Goal: Transaction & Acquisition: Obtain resource

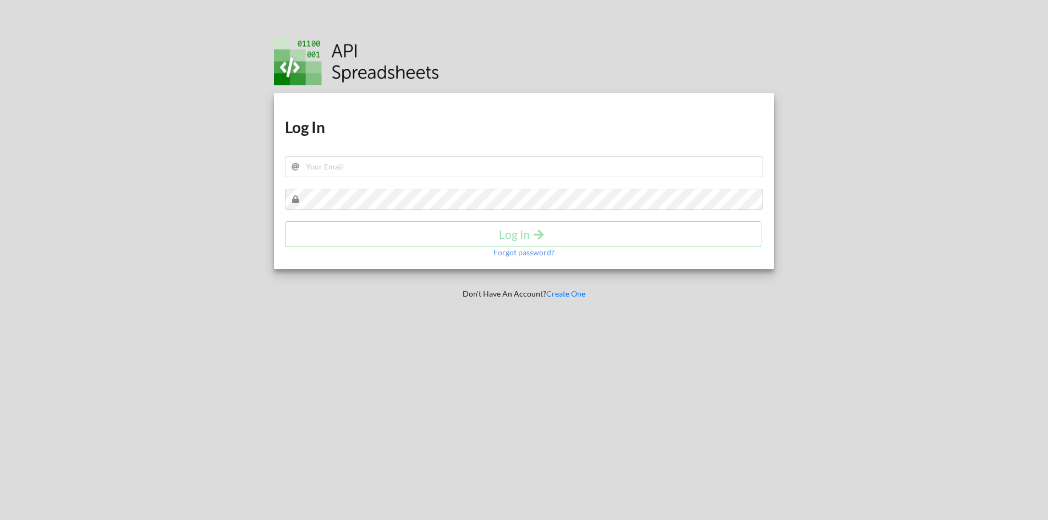
click at [397, 331] on div "Download hidden Download hidden Log In Log In Forgot password? Don't Have An Ac…" at bounding box center [524, 260] width 533 height 520
click at [584, 295] on link "Create One" at bounding box center [565, 293] width 39 height 9
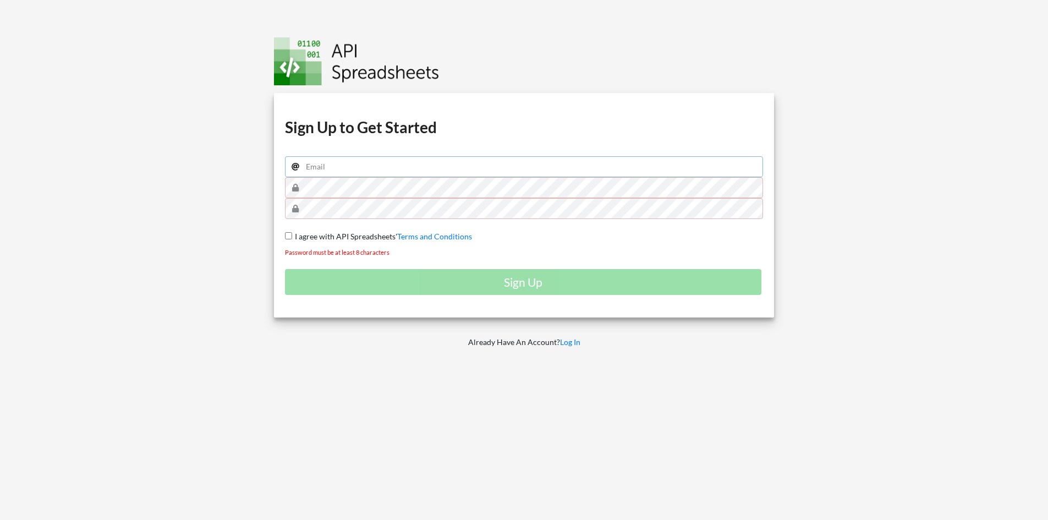
click at [333, 167] on input "email" at bounding box center [524, 166] width 479 height 21
type input "Anil.Kapruwan@gmail.com"
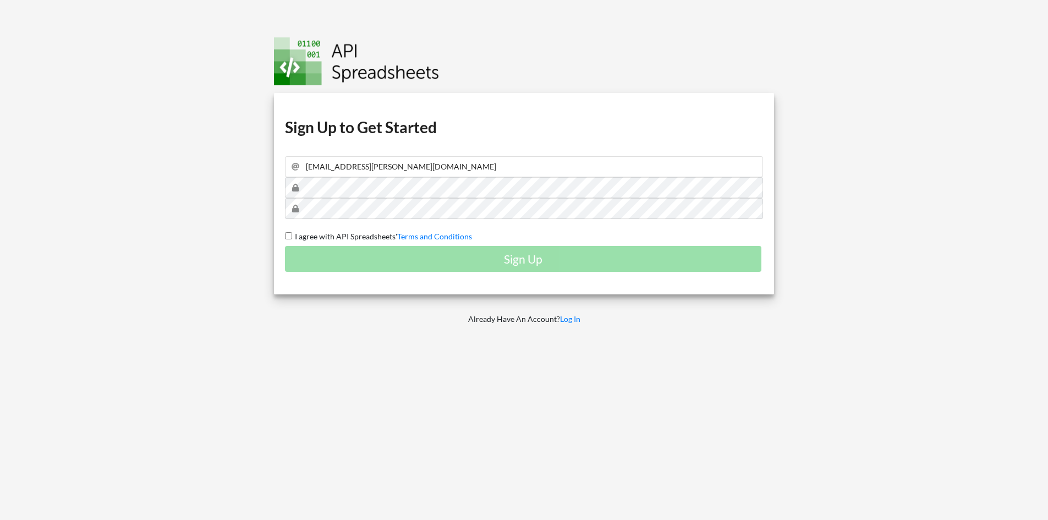
drag, startPoint x: 287, startPoint y: 237, endPoint x: 296, endPoint y: 242, distance: 10.9
click at [288, 239] on input "I agree with API Spreadsheets' Terms and Conditions" at bounding box center [288, 235] width 7 height 7
checkbox input "true"
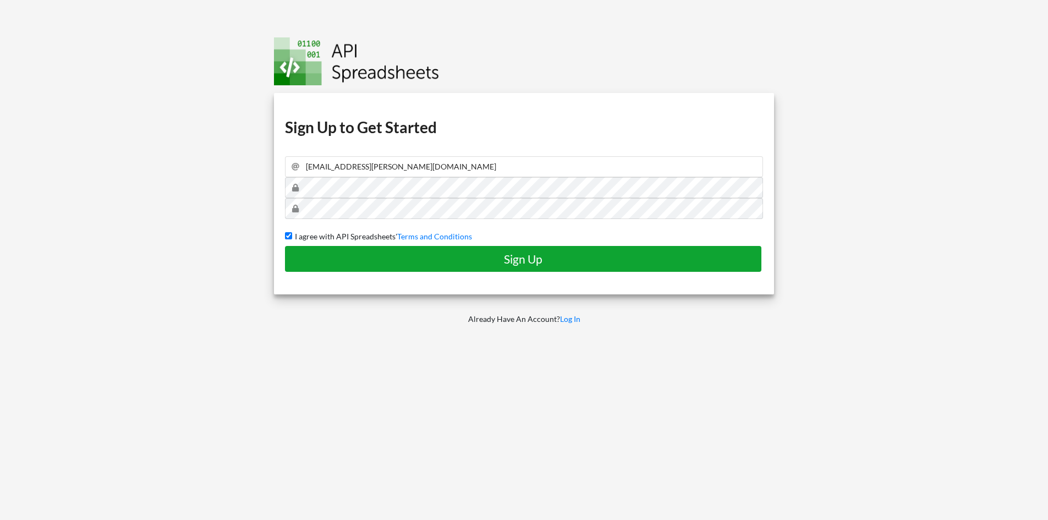
click at [457, 253] on h4 "Sign Up" at bounding box center [523, 259] width 453 height 14
checkbox input "false"
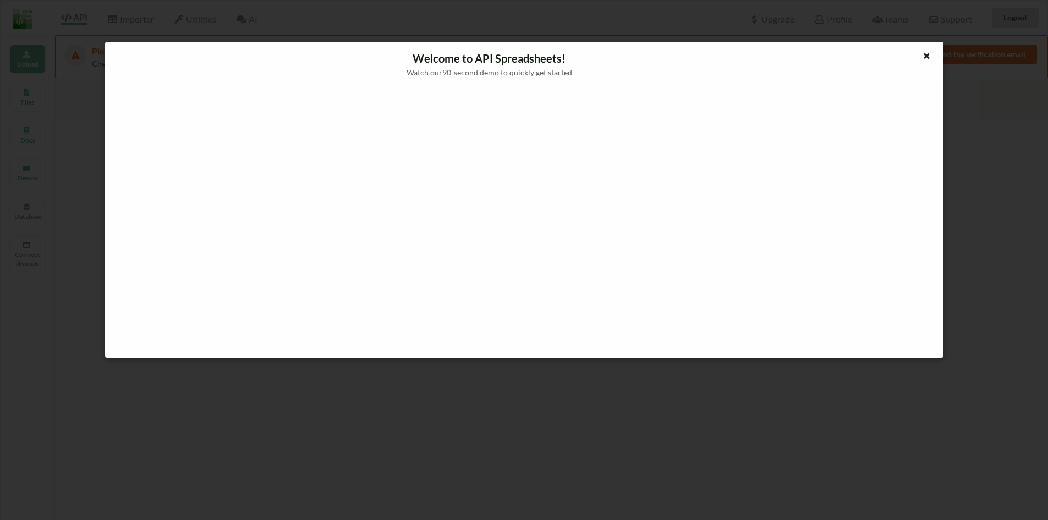
click at [931, 53] on div at bounding box center [927, 57] width 14 height 14
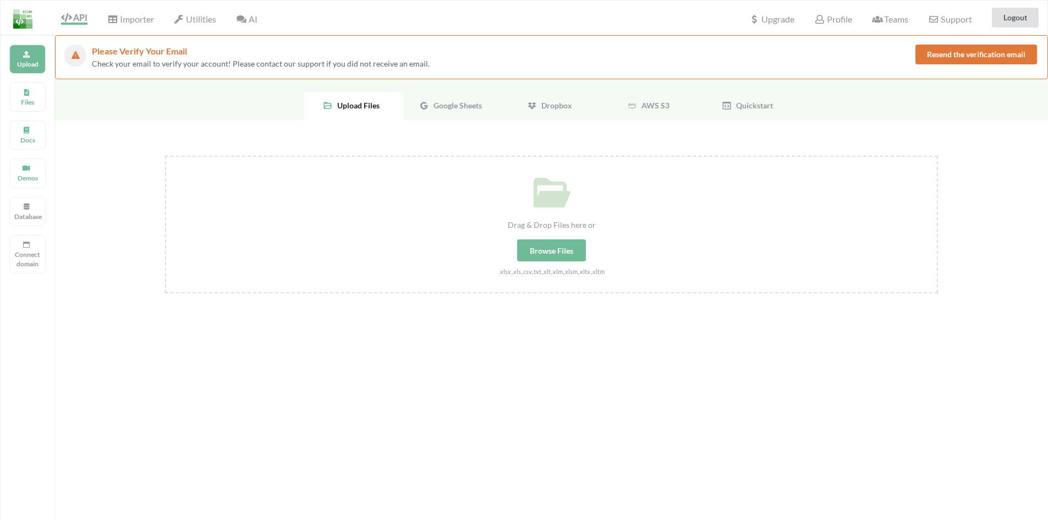
click at [440, 102] on span "Google Sheets" at bounding box center [455, 105] width 53 height 9
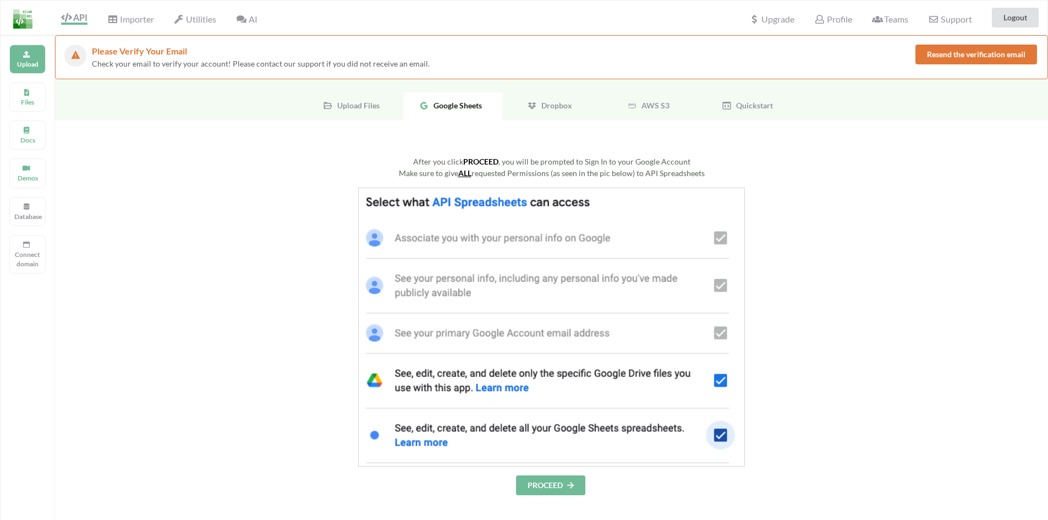
click at [549, 489] on button "PROCEED" at bounding box center [550, 485] width 69 height 20
click at [535, 486] on button "PROCEED" at bounding box center [550, 485] width 69 height 20
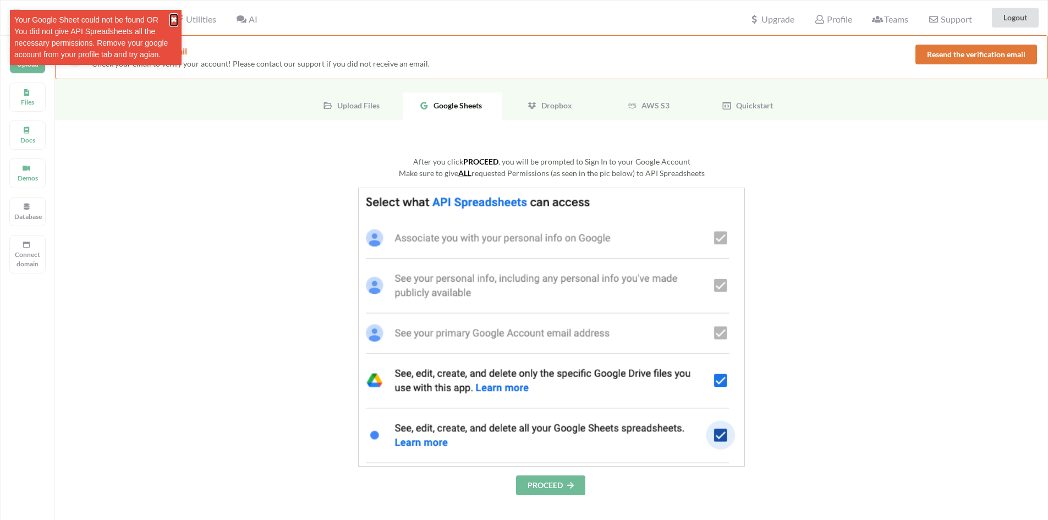
click at [176, 21] on button "✖" at bounding box center [174, 20] width 7 height 12
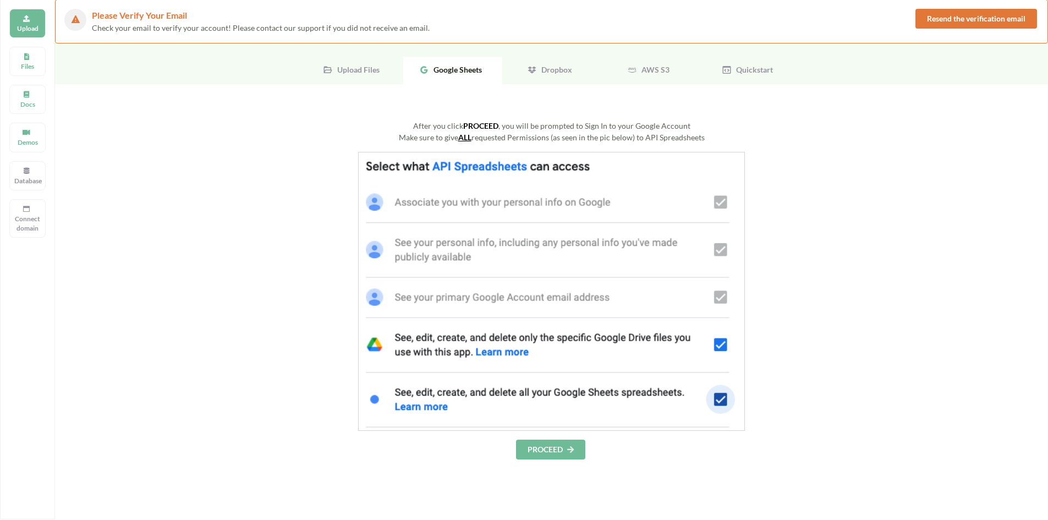
scroll to position [55, 0]
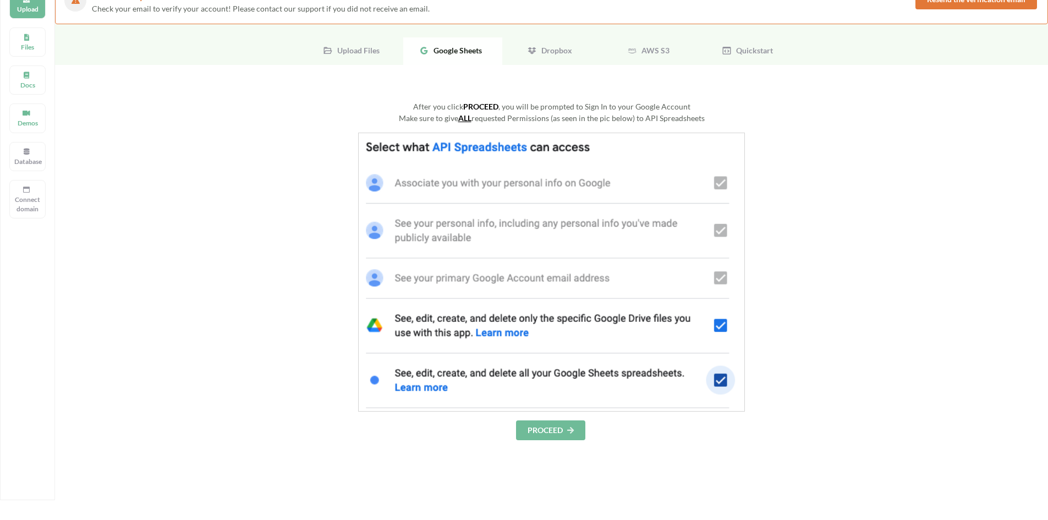
click at [719, 381] on img at bounding box center [551, 272] width 387 height 279
click at [725, 385] on img at bounding box center [551, 272] width 387 height 279
drag, startPoint x: 717, startPoint y: 319, endPoint x: 725, endPoint y: 327, distance: 11.7
click at [717, 320] on img at bounding box center [551, 272] width 387 height 279
click at [726, 326] on img at bounding box center [551, 272] width 387 height 279
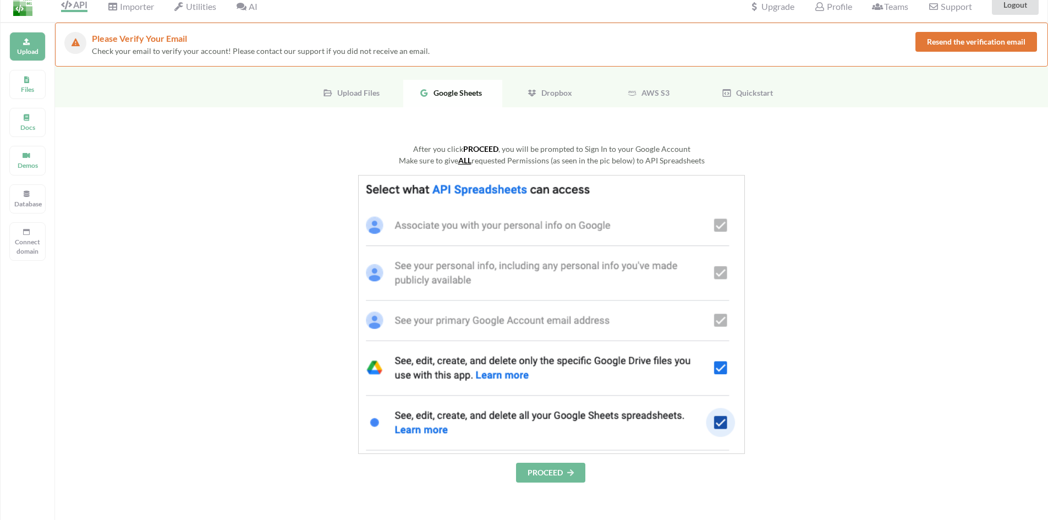
scroll to position [0, 0]
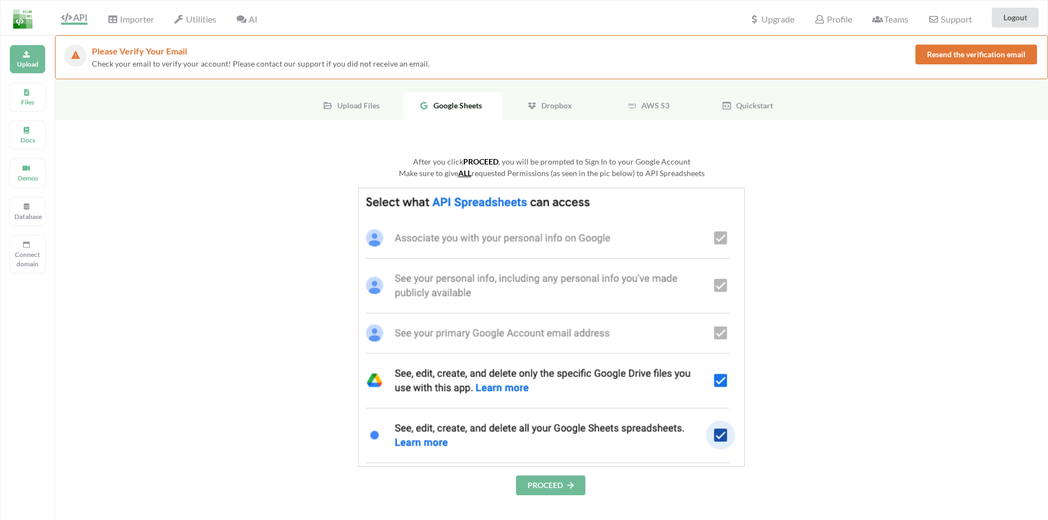
click at [450, 105] on span "Google Sheets" at bounding box center [455, 105] width 53 height 9
click at [365, 106] on span "Upload Files" at bounding box center [356, 105] width 47 height 9
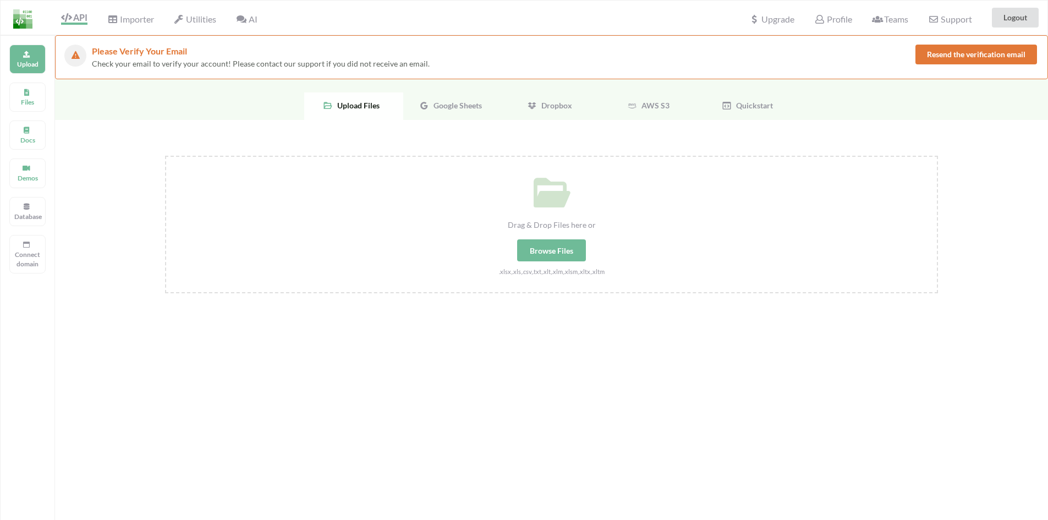
click at [427, 108] on icon at bounding box center [424, 106] width 10 height 10
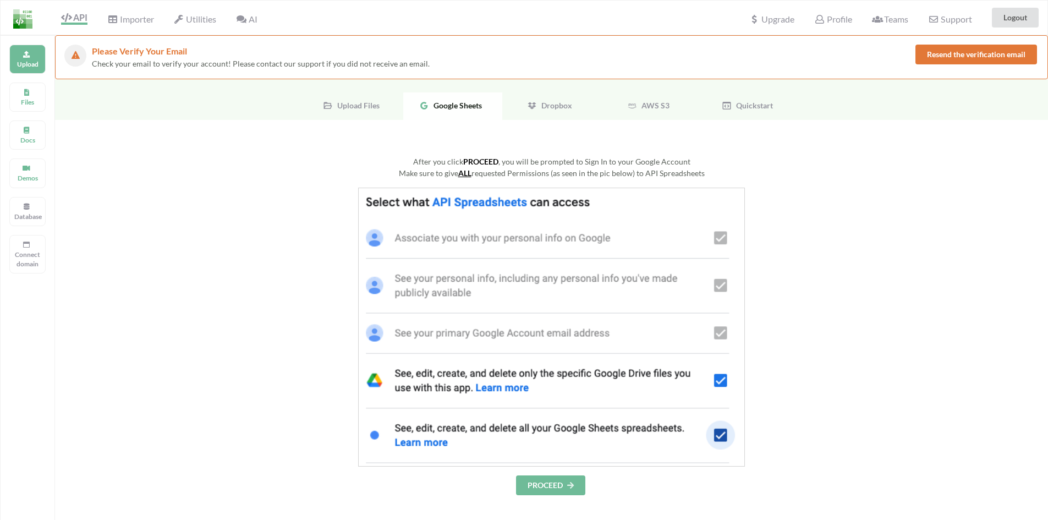
click at [352, 106] on span "Upload Files" at bounding box center [356, 105] width 47 height 9
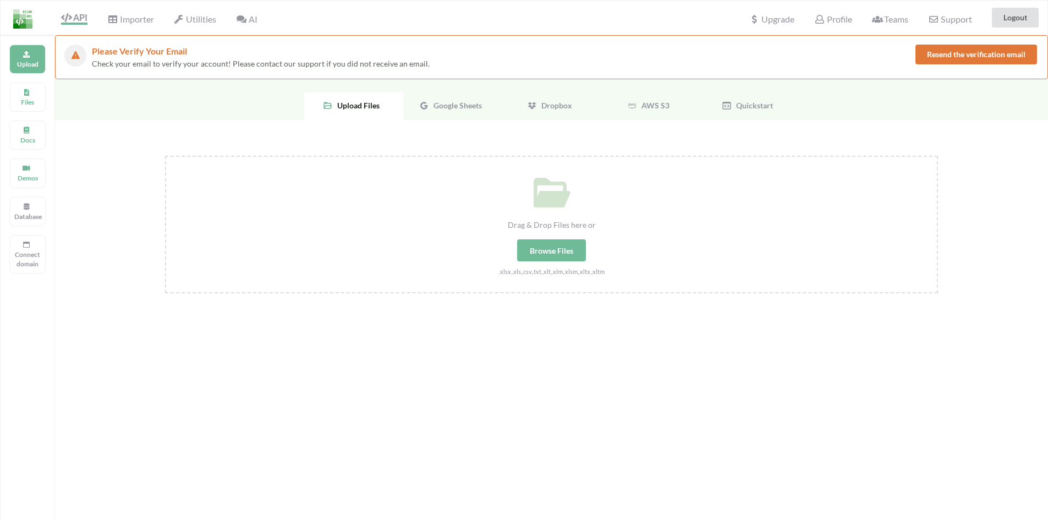
click at [572, 255] on div "Browse Files" at bounding box center [551, 250] width 69 height 22
click at [165, 156] on input "Drag & Drop Files here or Browse Files .xlsx,.xls,.csv,.txt,.xlt,.xlm,.xlsm,.xl…" at bounding box center [165, 156] width 0 height 0
type input "C:\fakepath\CGPT-E Anil - RD - Symal - GA4 - CRO Auditmatron v1.xlsx"
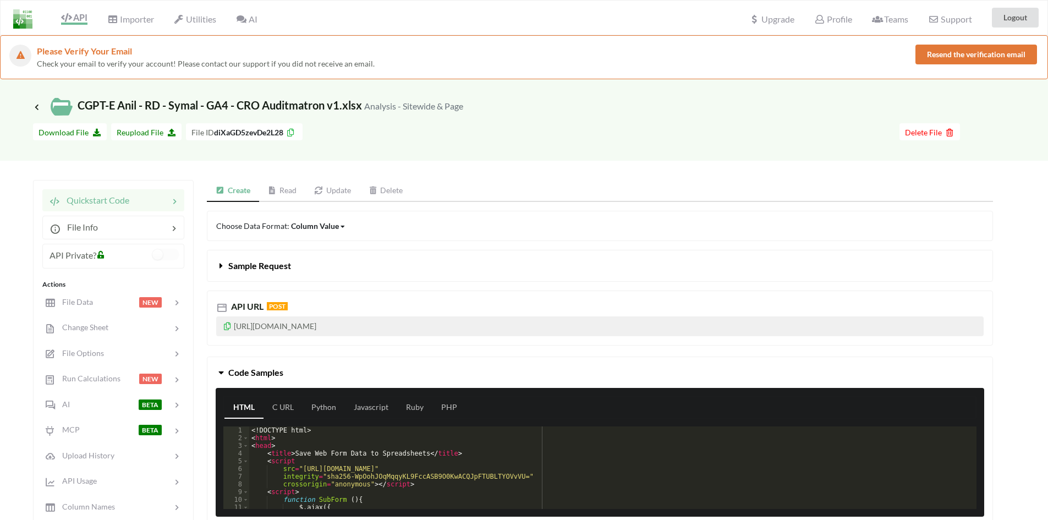
click at [16, 23] on img at bounding box center [22, 18] width 19 height 19
click at [89, 19] on div "API" at bounding box center [70, 17] width 50 height 21
click at [83, 18] on span "API" at bounding box center [74, 18] width 26 height 13
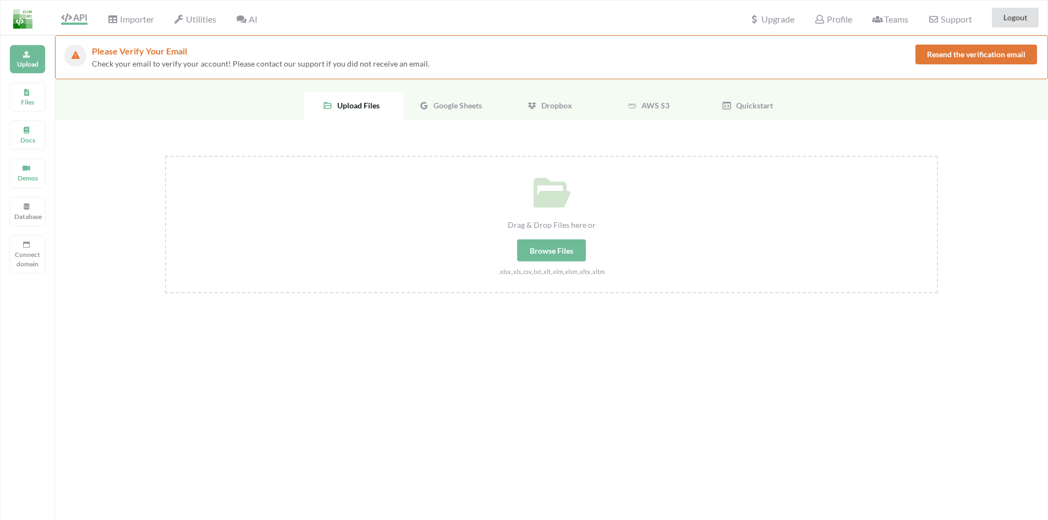
click at [465, 105] on span "Google Sheets" at bounding box center [455, 105] width 53 height 9
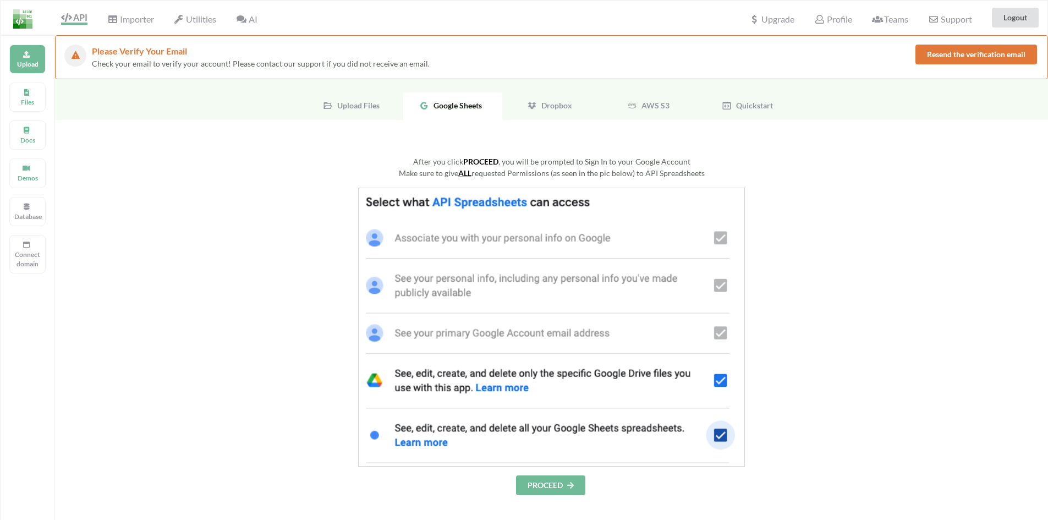
click at [551, 485] on button "PROCEED" at bounding box center [550, 485] width 69 height 20
click at [129, 17] on span "Importer" at bounding box center [130, 20] width 46 height 13
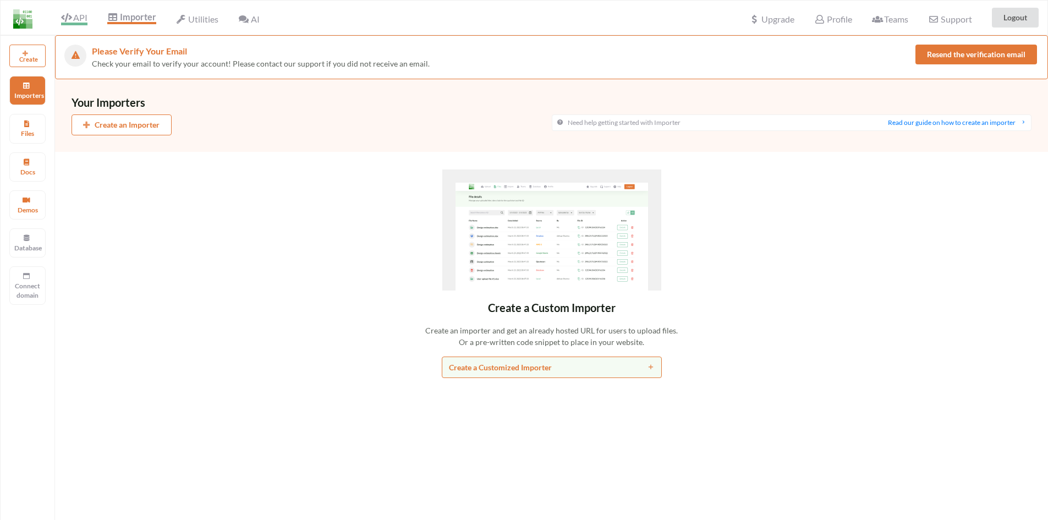
click at [72, 18] on span "API" at bounding box center [74, 18] width 26 height 13
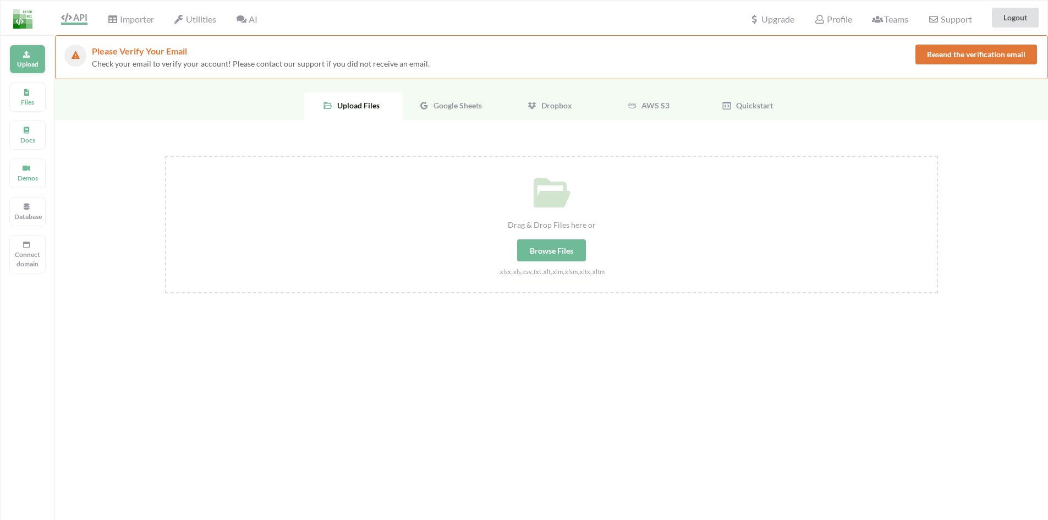
click at [21, 66] on p "Upload" at bounding box center [27, 63] width 26 height 9
click at [554, 254] on div "Browse Files" at bounding box center [551, 250] width 69 height 22
click at [165, 156] on input "Drag & Drop Files here or Browse Files .xlsx,.xls,.csv,.txt,.xlt,.xlm,.xlsm,.xl…" at bounding box center [165, 156] width 0 height 0
type input "C:\fakepath\RAG-Reso-Sample.xlsx"
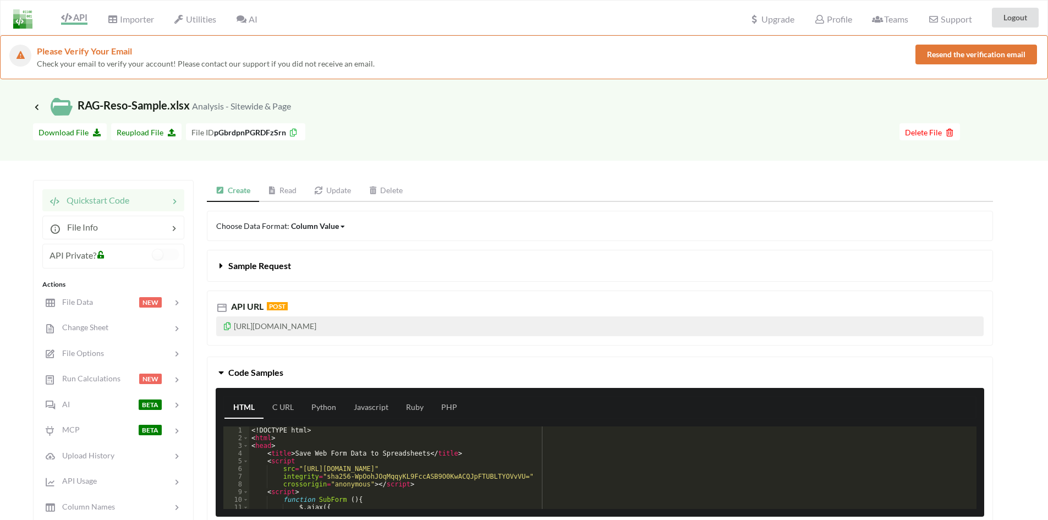
click at [946, 58] on button "Resend the verification email" at bounding box center [977, 55] width 122 height 20
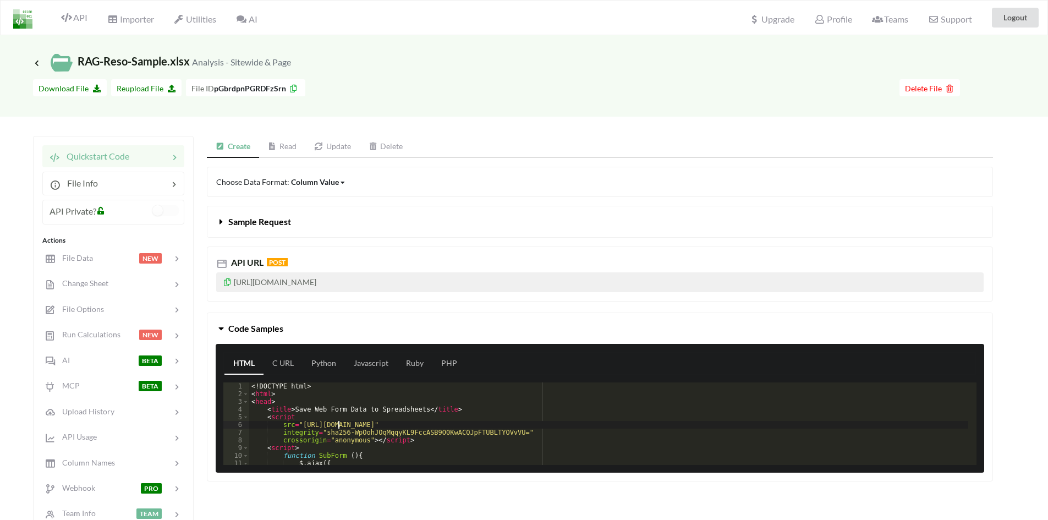
click at [337, 421] on div "<! DOCTYPE html > < html > < head > < title > Save Web Form Data to Spreadsheet…" at bounding box center [608, 431] width 719 height 98
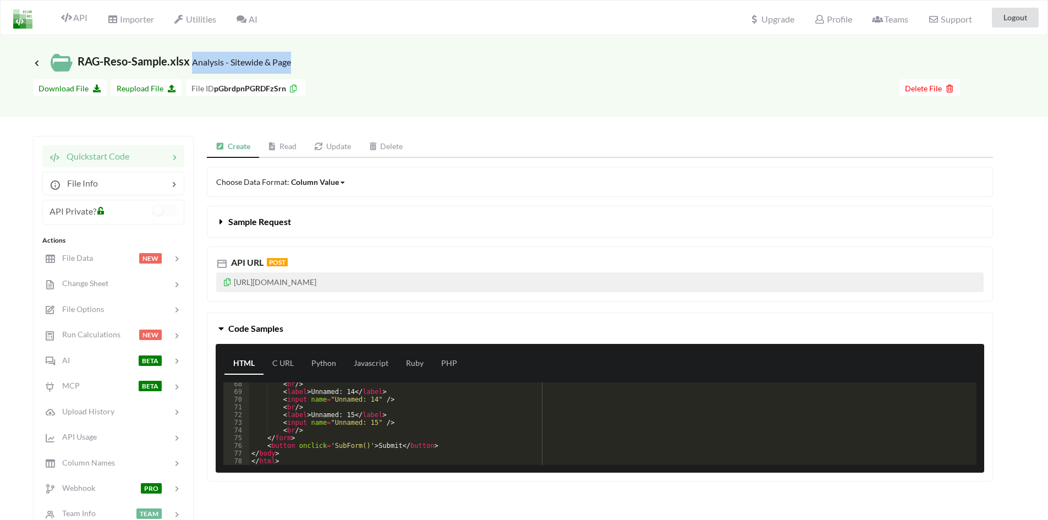
drag, startPoint x: 191, startPoint y: 62, endPoint x: 298, endPoint y: 62, distance: 106.2
click at [298, 62] on div "Icon Link RAG-Reso-Sample.xlsx Analysis - Sitewide & Page" at bounding box center [524, 63] width 982 height 22
click at [297, 282] on p "[URL][DOMAIN_NAME]" at bounding box center [600, 282] width 768 height 20
click at [227, 282] on icon at bounding box center [227, 281] width 9 height 8
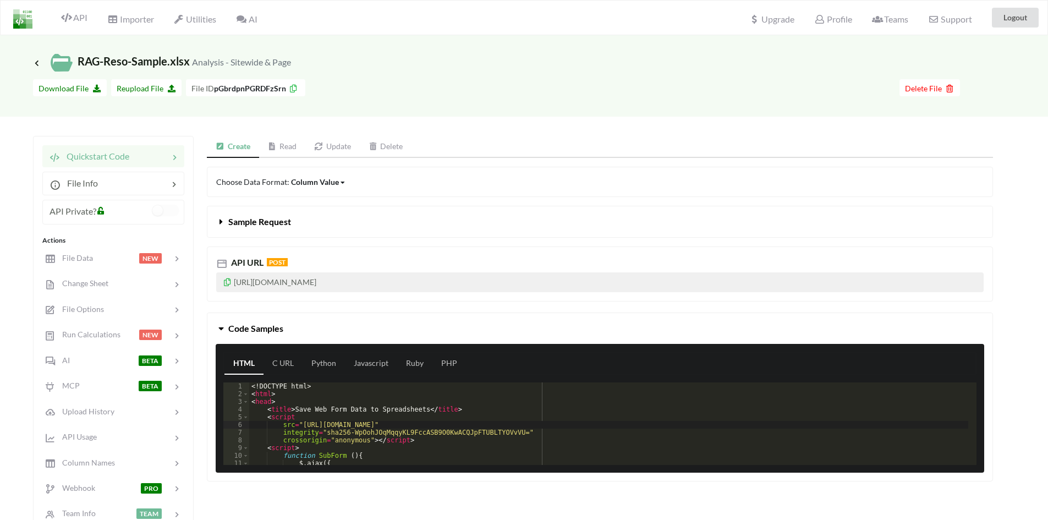
click at [294, 149] on link "Read" at bounding box center [282, 147] width 47 height 22
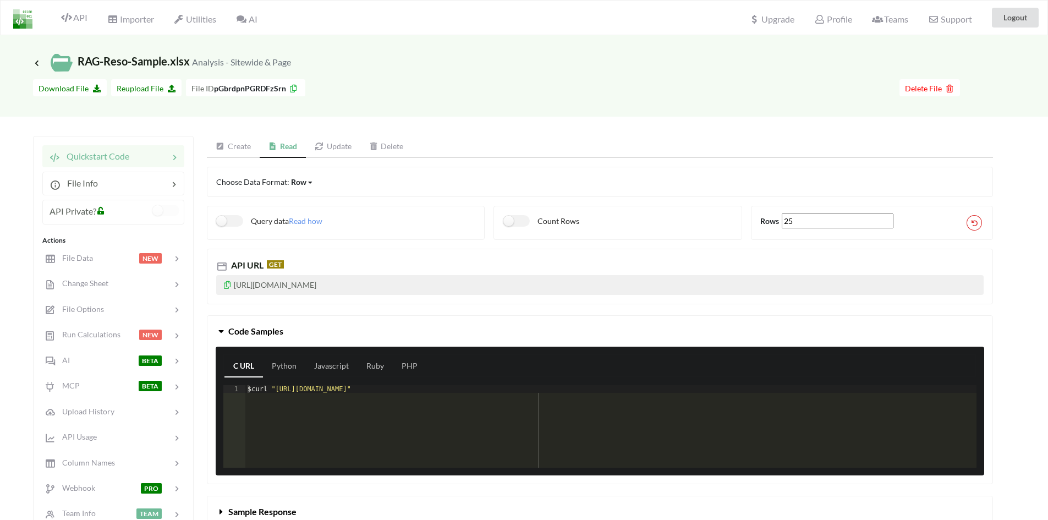
click at [231, 148] on link "Create" at bounding box center [233, 147] width 53 height 22
